Goal: Find specific page/section: Find specific page/section

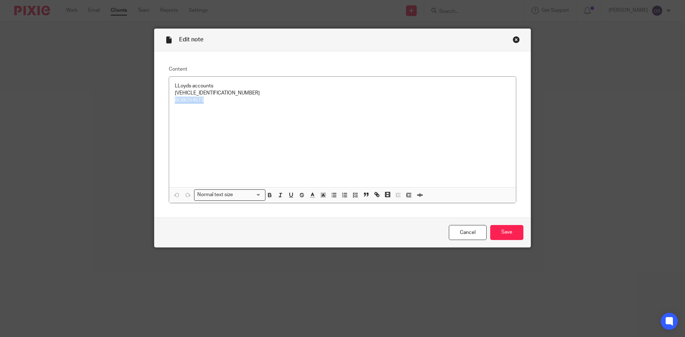
click at [513, 41] on div "Close this dialog window" at bounding box center [516, 39] width 7 height 7
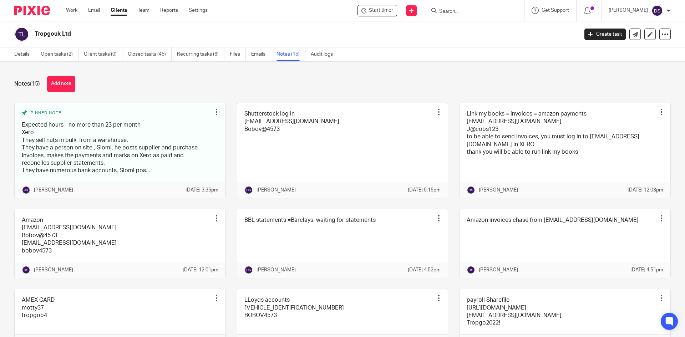
click at [492, 6] on form at bounding box center [477, 10] width 76 height 9
click at [486, 10] on input "Search" at bounding box center [471, 12] width 64 height 6
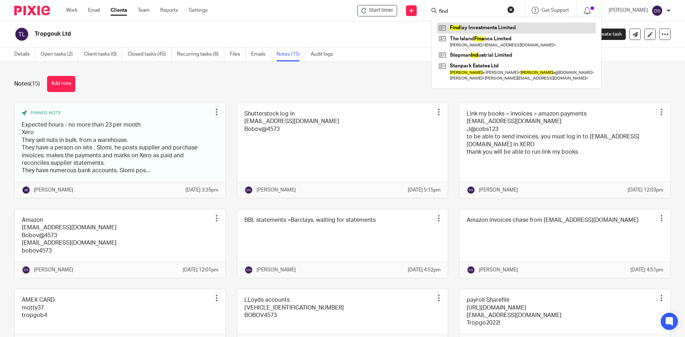
type input "find"
click at [481, 25] on link at bounding box center [516, 27] width 159 height 11
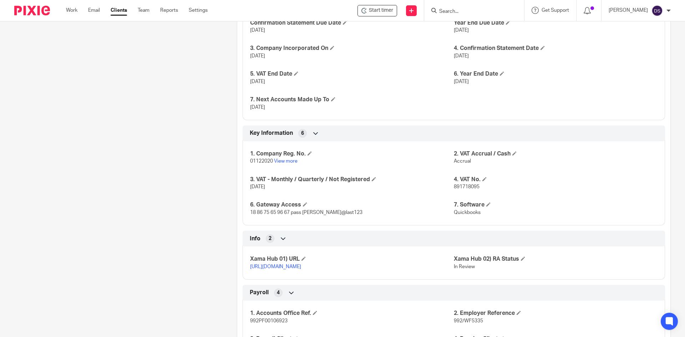
scroll to position [513, 0]
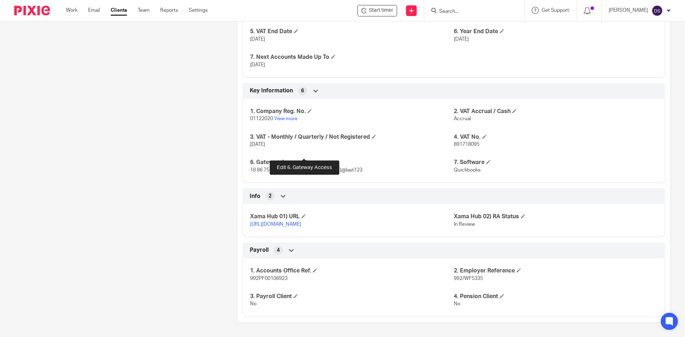
click at [303, 160] on span at bounding box center [305, 162] width 4 height 4
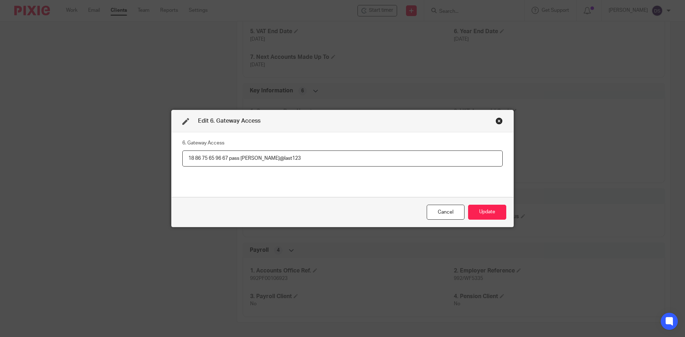
drag, startPoint x: 186, startPoint y: 159, endPoint x: 226, endPoint y: 157, distance: 39.7
click at [226, 157] on input "18 86 75 65 96 67 pass [PERSON_NAME]@last123" at bounding box center [342, 159] width 321 height 16
drag, startPoint x: 285, startPoint y: 160, endPoint x: 240, endPoint y: 156, distance: 45.5
click at [240, 156] on input "18 86 75 65 96 67 pass [PERSON_NAME]@last123" at bounding box center [342, 159] width 321 height 16
